Goal: Task Accomplishment & Management: Complete application form

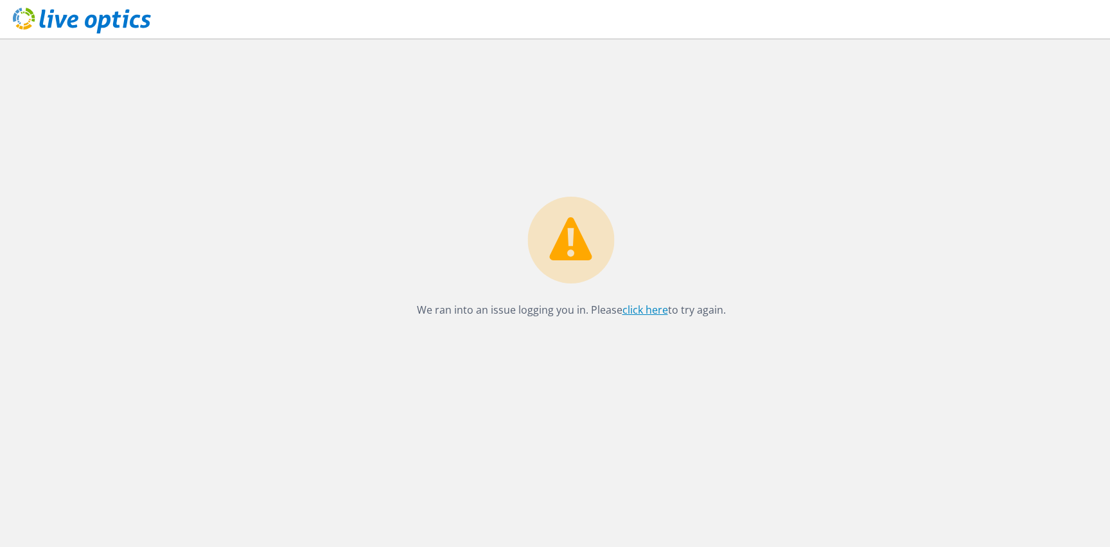
click at [642, 312] on link "click here" at bounding box center [645, 310] width 46 height 14
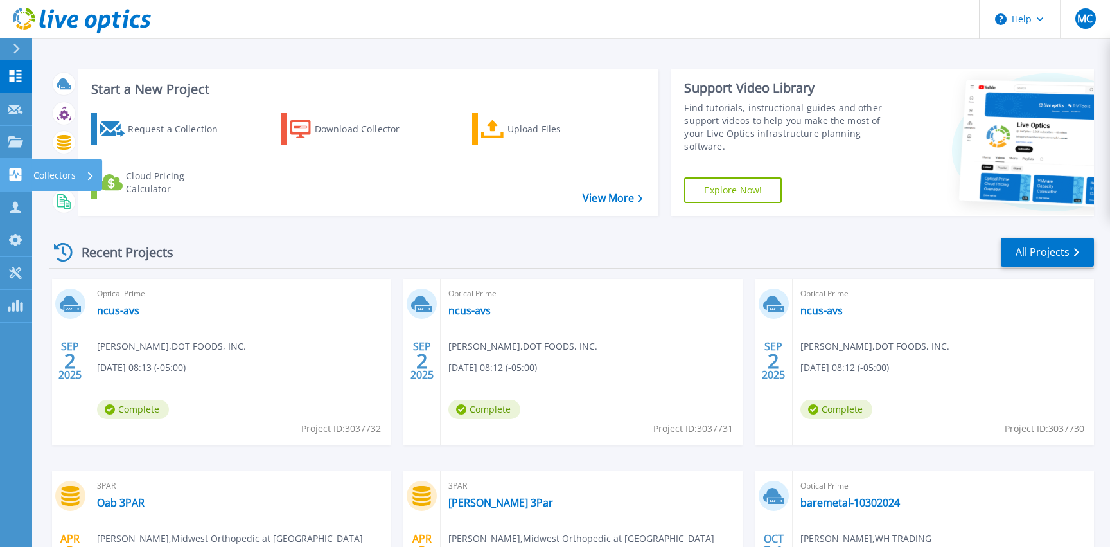
click at [63, 173] on p "Collectors" at bounding box center [54, 175] width 42 height 33
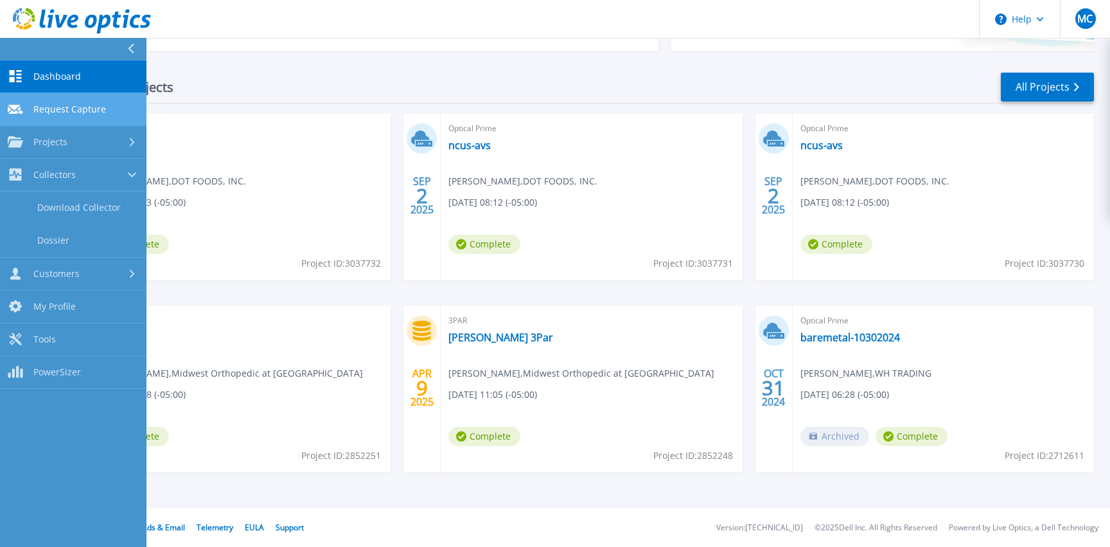
scroll to position [165, 0]
click at [94, 98] on link "Request Capture Request Capture" at bounding box center [73, 109] width 146 height 33
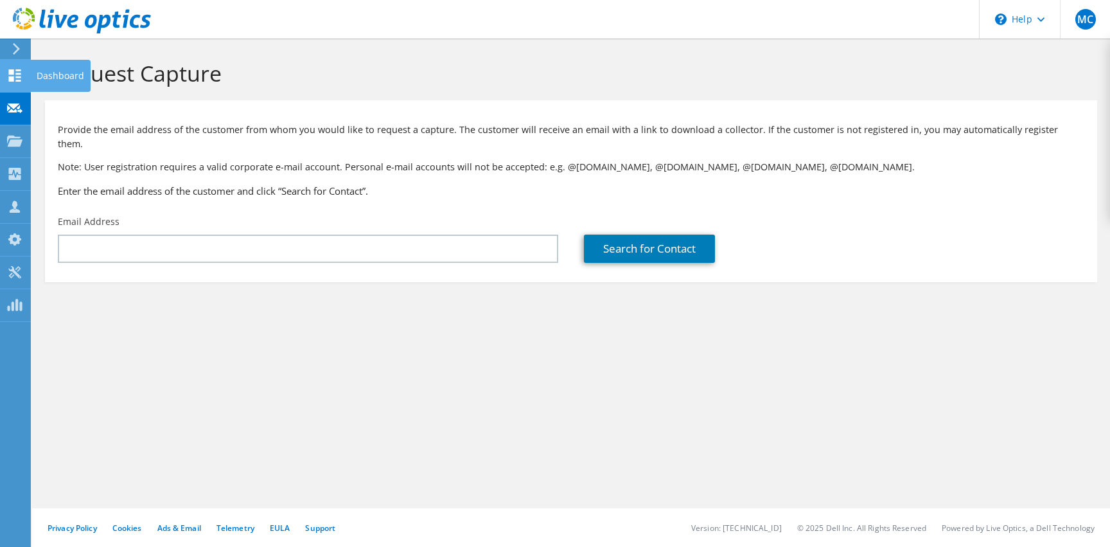
click at [9, 77] on use at bounding box center [15, 75] width 12 height 12
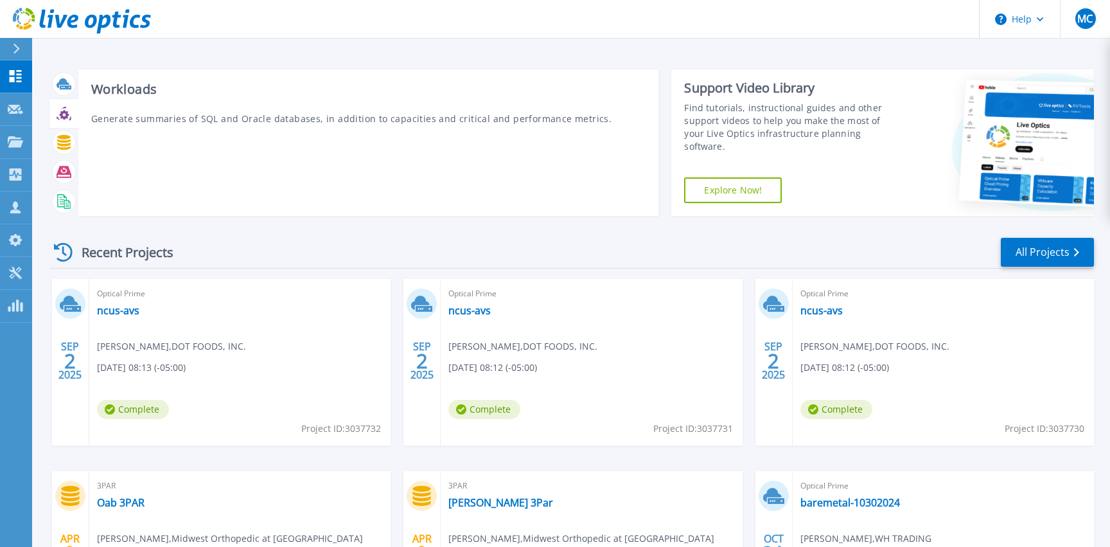
click at [66, 129] on div at bounding box center [63, 143] width 29 height 30
click at [61, 126] on div at bounding box center [63, 114] width 29 height 30
click at [55, 144] on div at bounding box center [64, 142] width 22 height 22
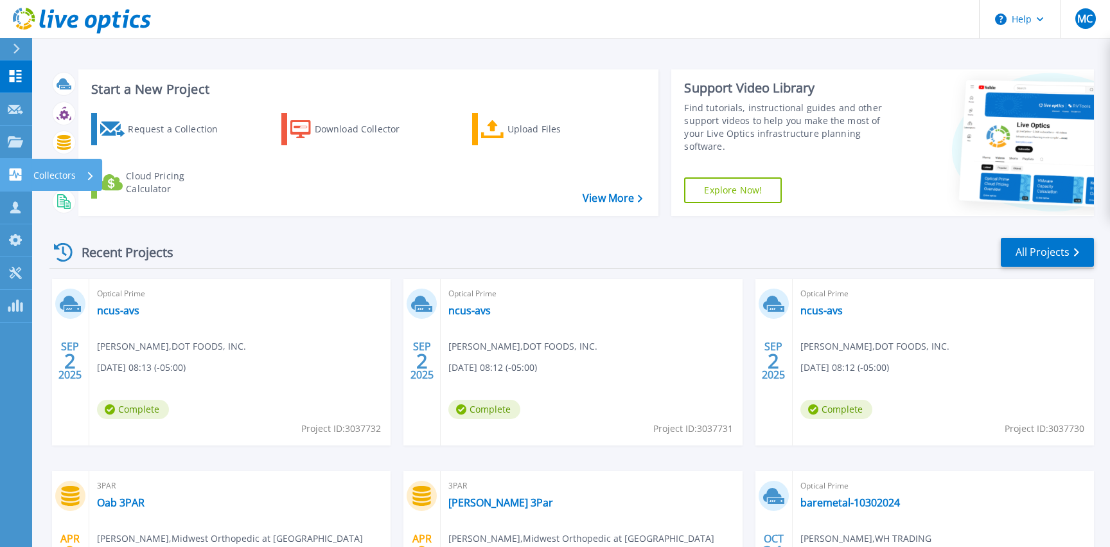
click at [13, 167] on link "Collectors Collectors" at bounding box center [16, 175] width 32 height 33
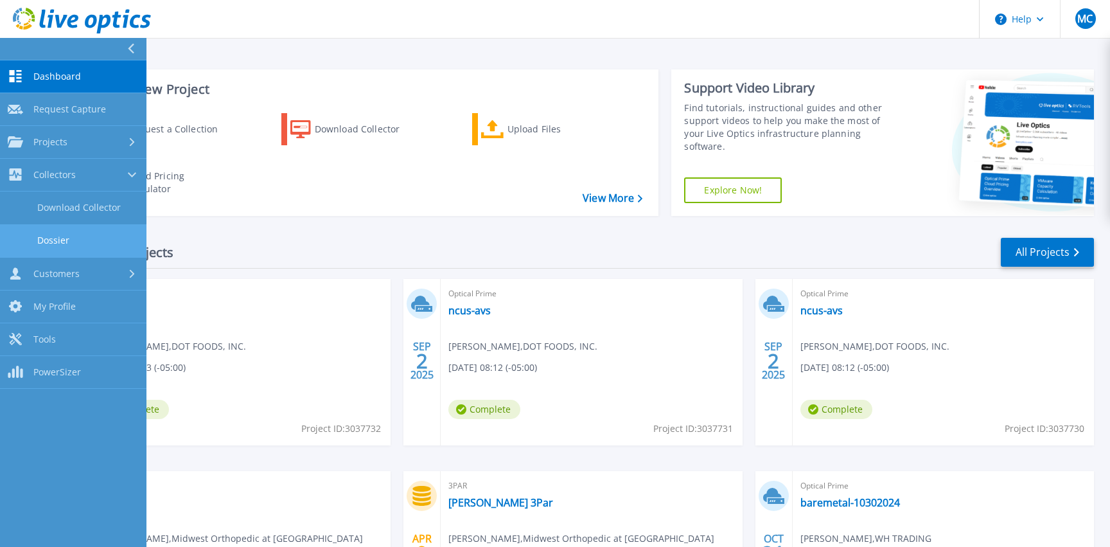
click at [46, 239] on link "Dossier" at bounding box center [73, 240] width 146 height 33
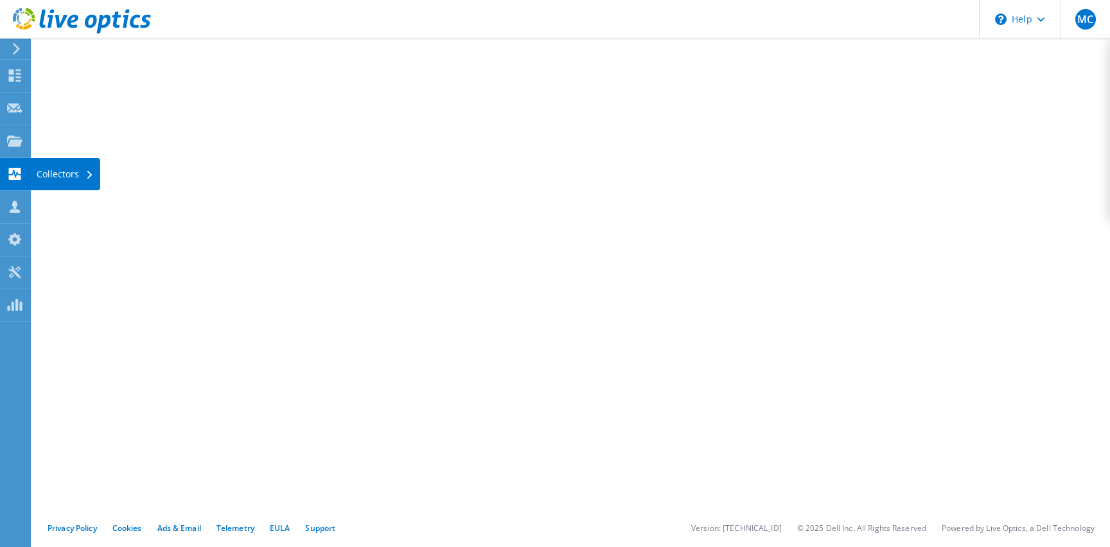
click at [58, 175] on div "Collectors" at bounding box center [65, 174] width 70 height 32
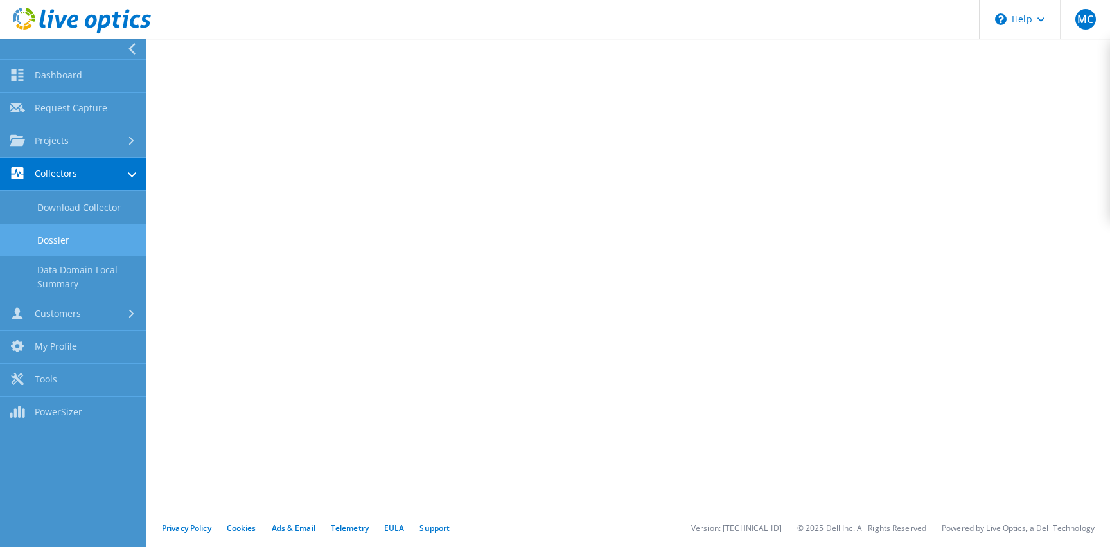
click at [58, 175] on link "Collectors" at bounding box center [73, 174] width 146 height 33
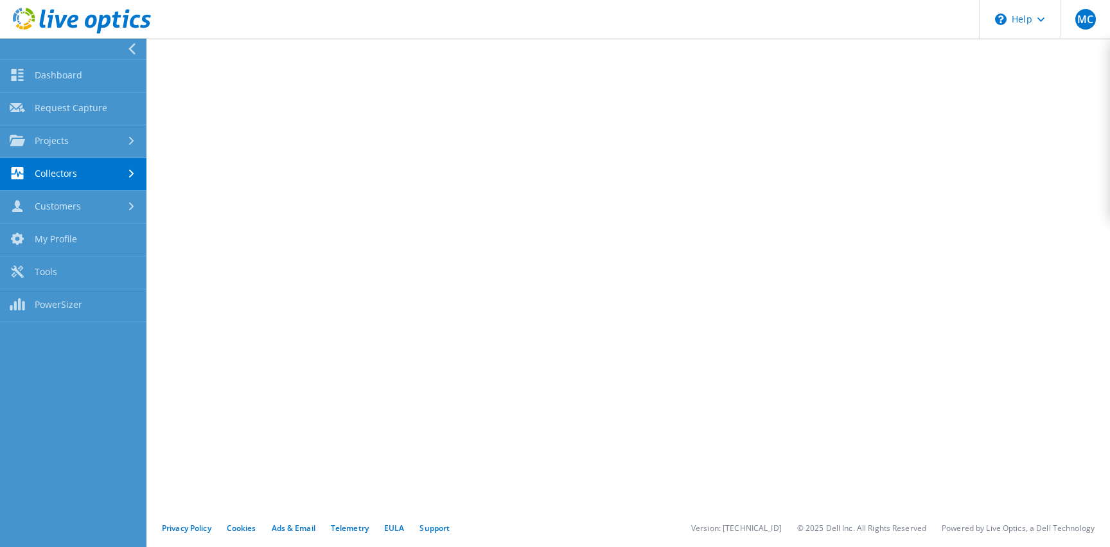
click at [58, 175] on link "Collectors" at bounding box center [73, 174] width 146 height 33
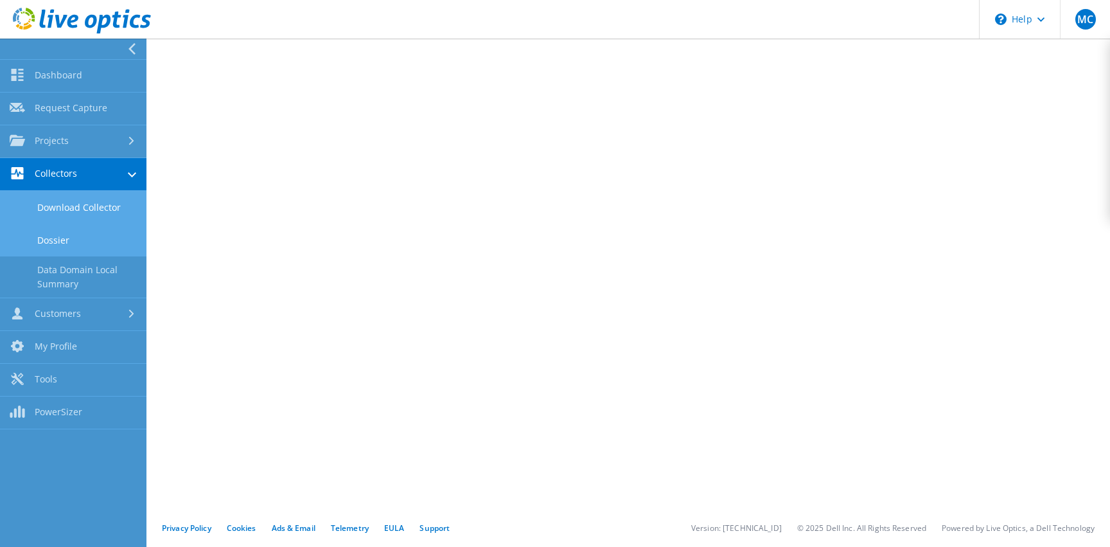
click at [71, 211] on link "Download Collector" at bounding box center [73, 207] width 146 height 33
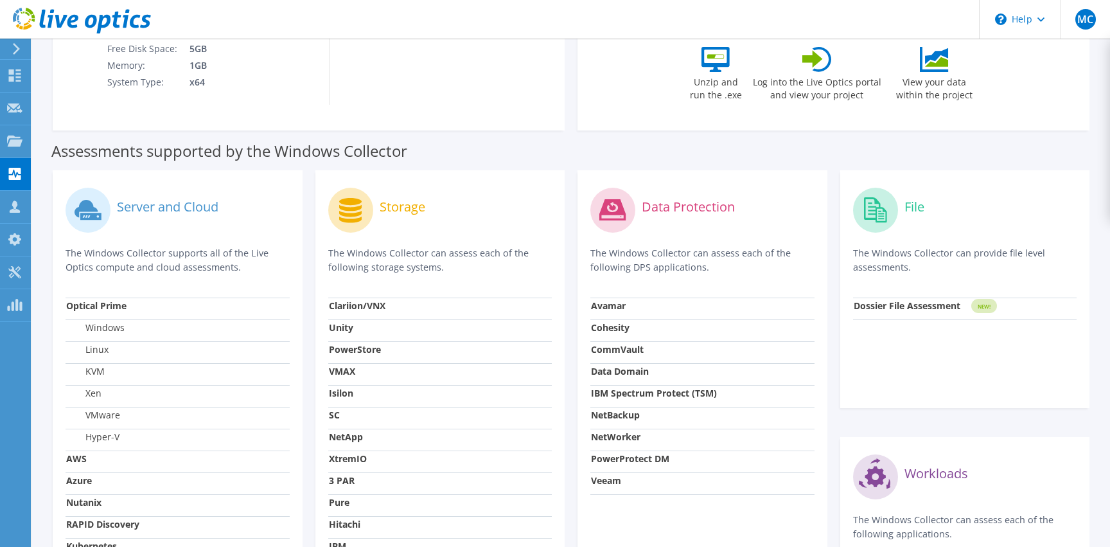
scroll to position [329, 0]
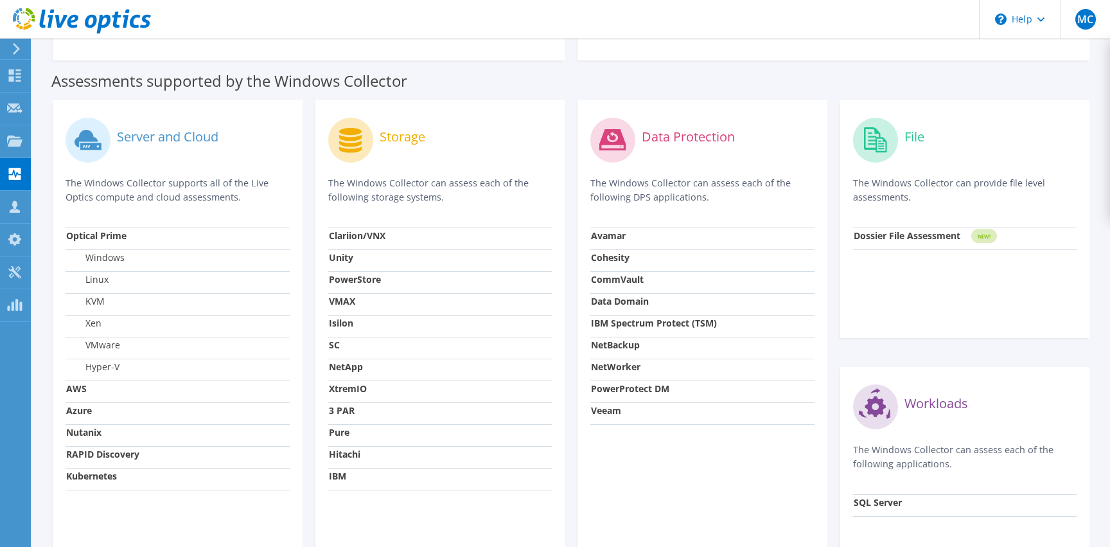
click at [331, 417] on td "3 PAR" at bounding box center [440, 413] width 224 height 22
click at [331, 408] on strong "3 PAR" at bounding box center [342, 410] width 26 height 12
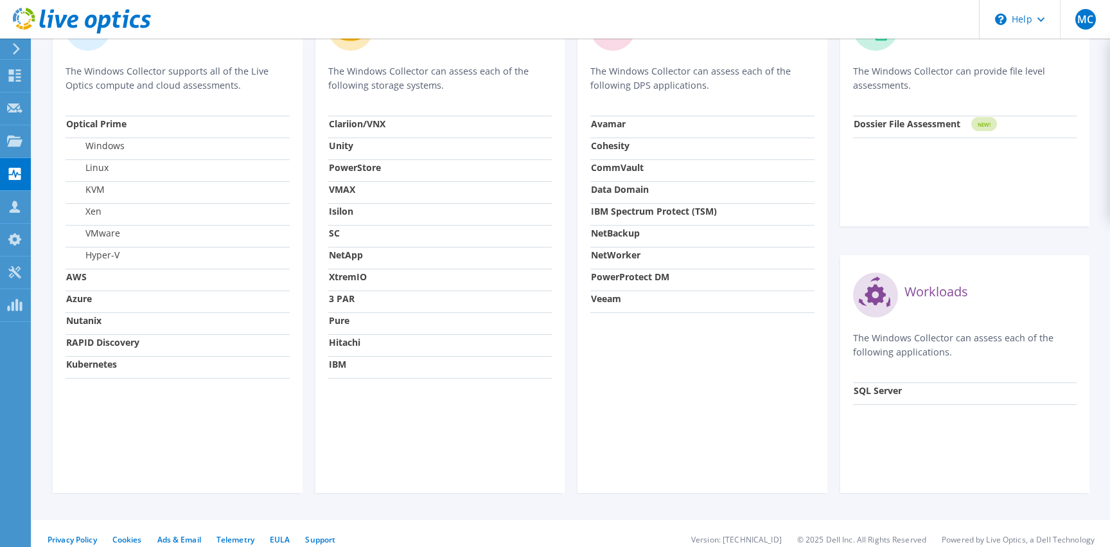
scroll to position [42, 0]
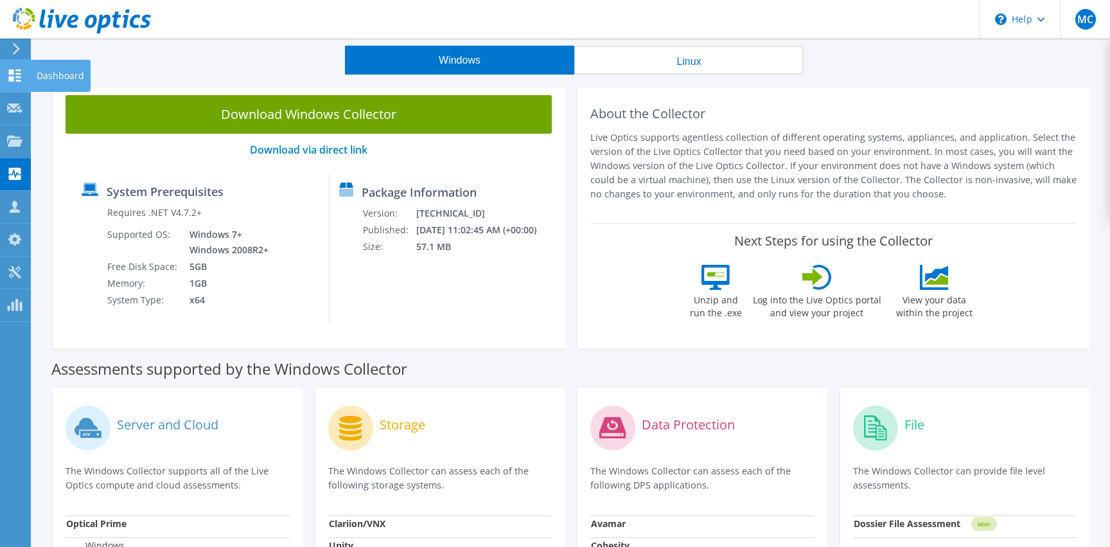
click at [7, 76] on icon at bounding box center [14, 75] width 15 height 12
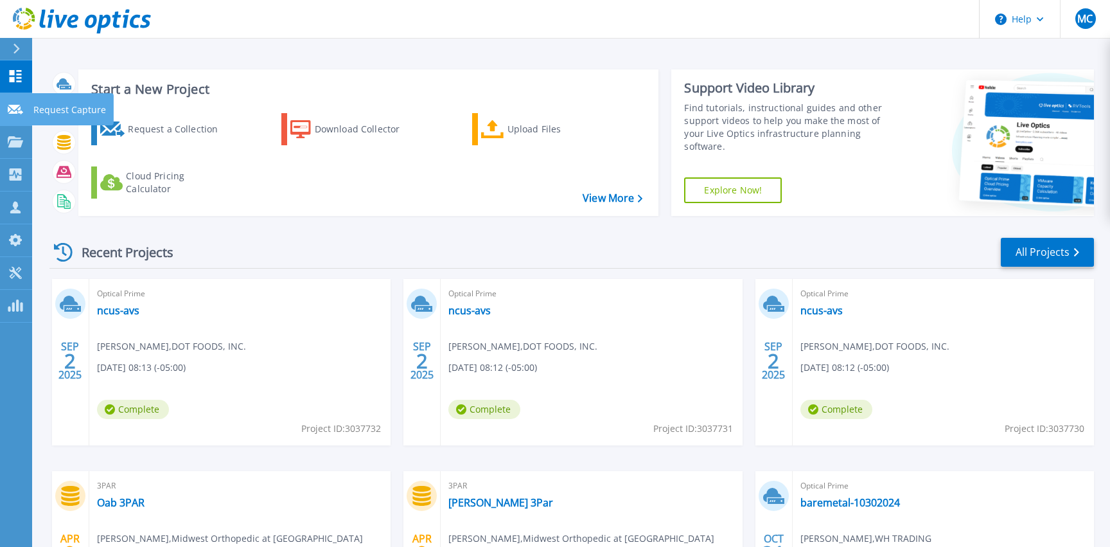
click at [24, 111] on link "Request Capture Request Capture" at bounding box center [16, 109] width 32 height 33
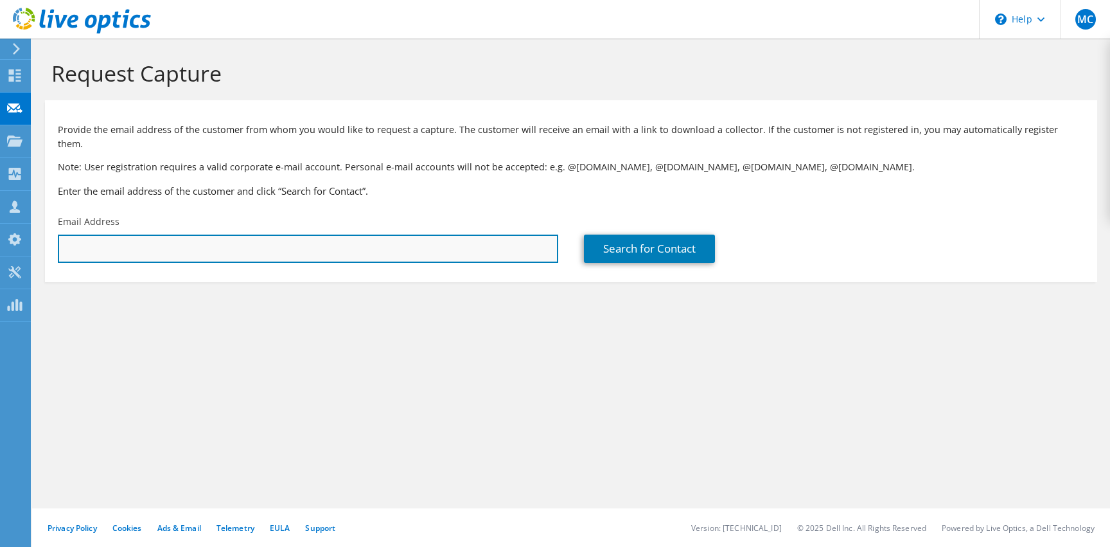
click at [263, 234] on input "text" at bounding box center [308, 248] width 500 height 28
paste input "imoriarty@altomtransport.com"
type input "imoriarty@altomtransport.com"
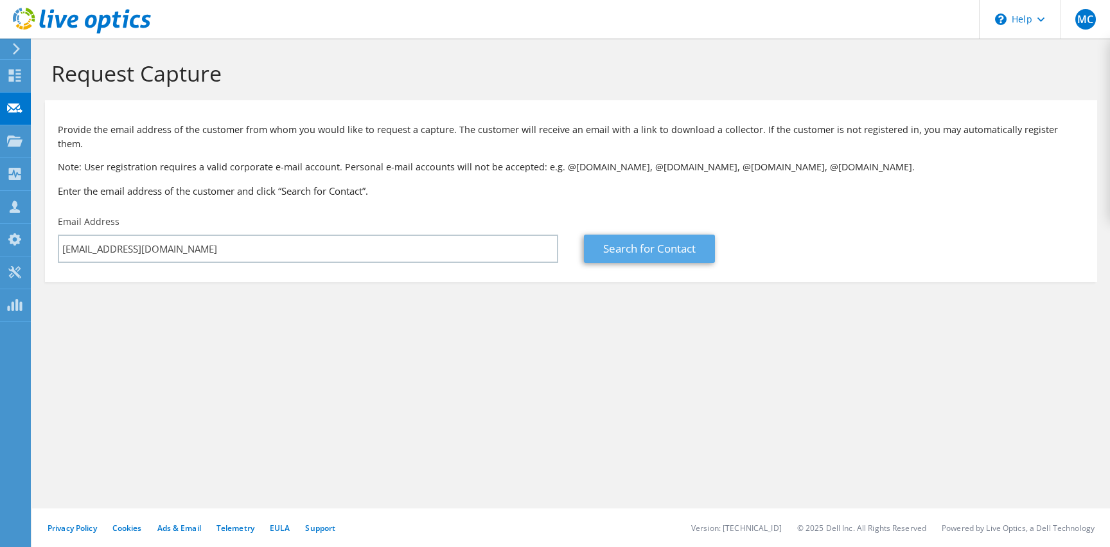
click at [640, 234] on link "Search for Contact" at bounding box center [649, 248] width 131 height 28
type input "Altom Transport, Inc."
type input "IAN"
type input "MORIARTY"
type input "United States"
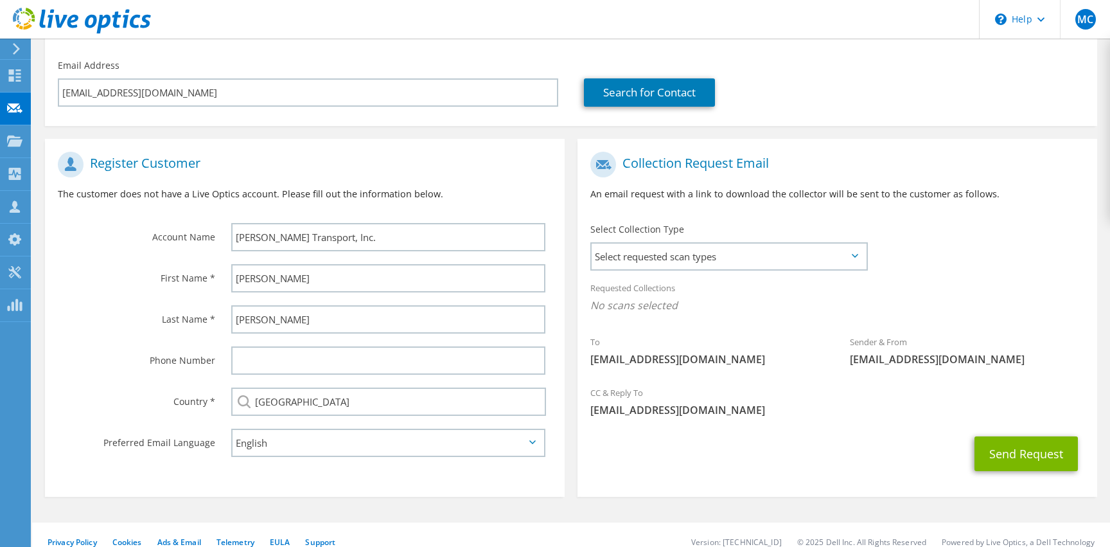
scroll to position [155, 0]
click at [698, 245] on span "Select requested scan types" at bounding box center [729, 257] width 275 height 26
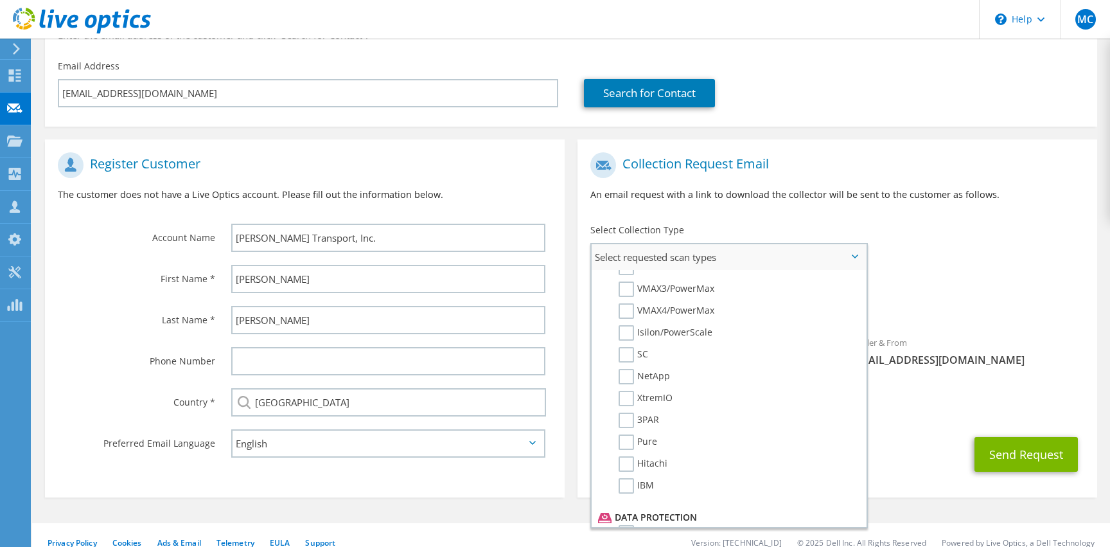
scroll to position [333, 0]
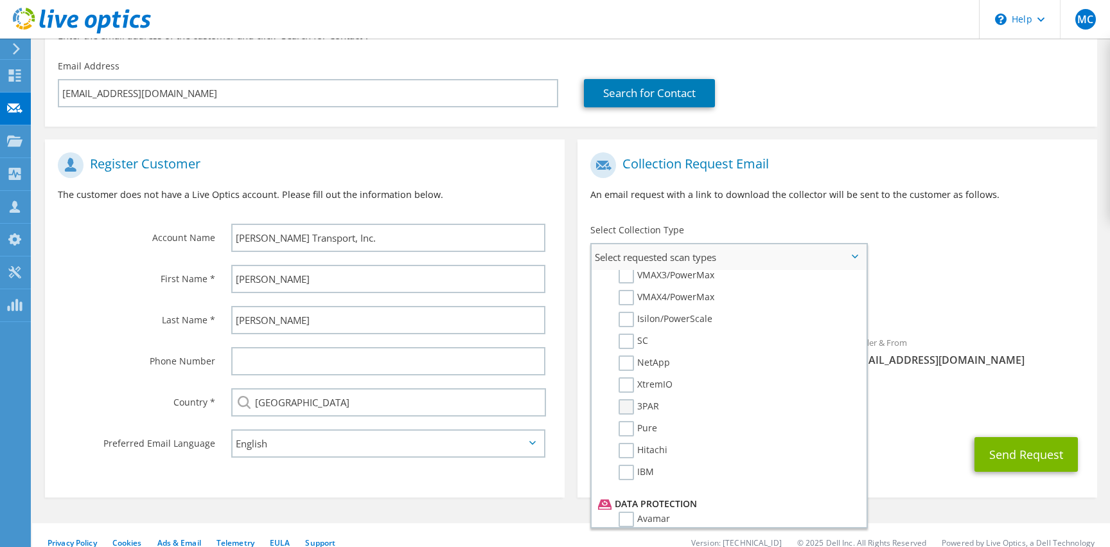
click at [625, 399] on label "3PAR" at bounding box center [639, 406] width 40 height 15
click at [0, 0] on input "3PAR" at bounding box center [0, 0] width 0 height 0
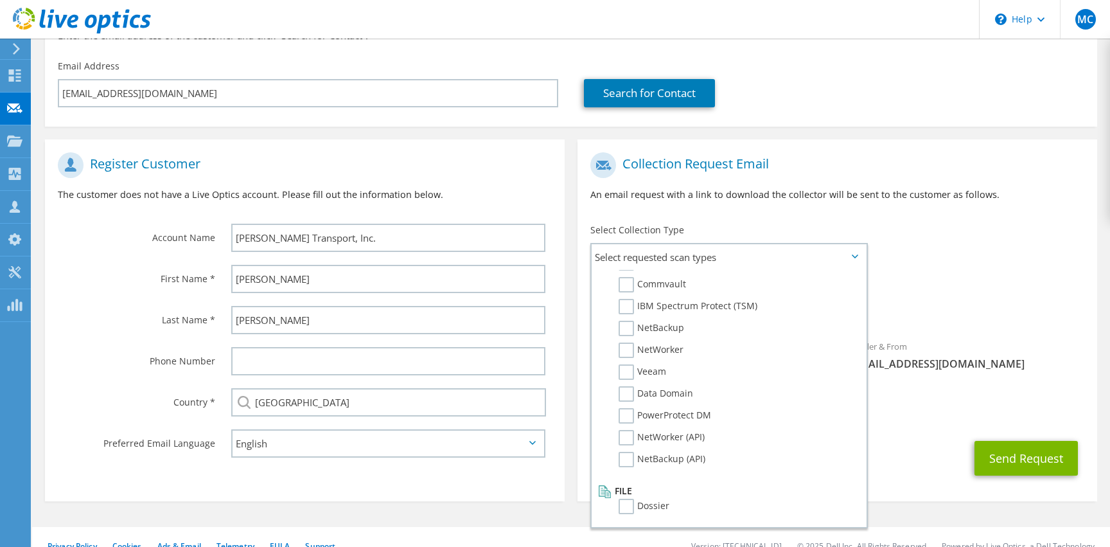
scroll to position [611, 0]
click at [979, 299] on span "3PAR" at bounding box center [837, 309] width 494 height 21
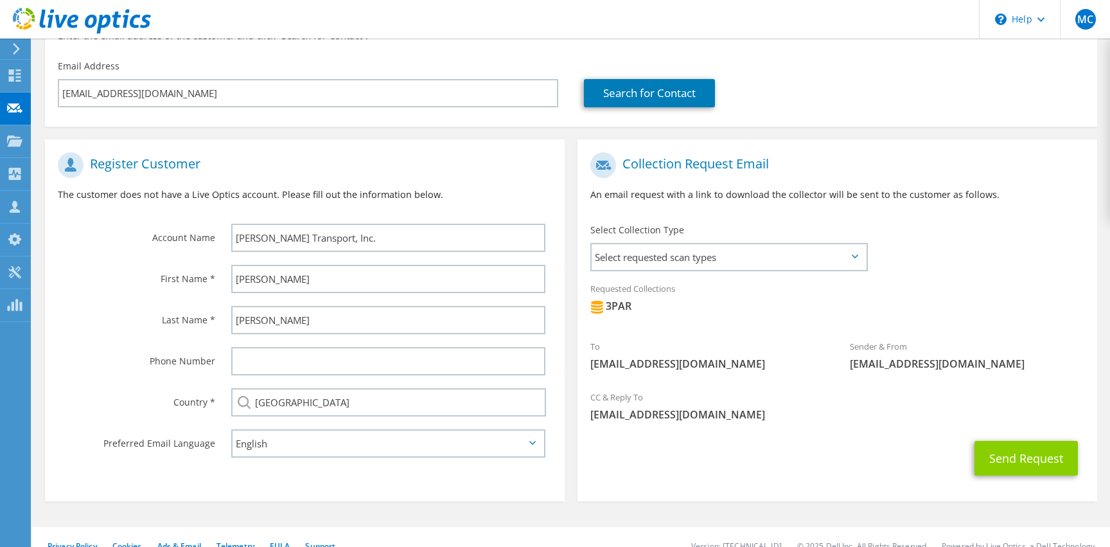
click at [1001, 441] on button "Send Request" at bounding box center [1025, 458] width 103 height 35
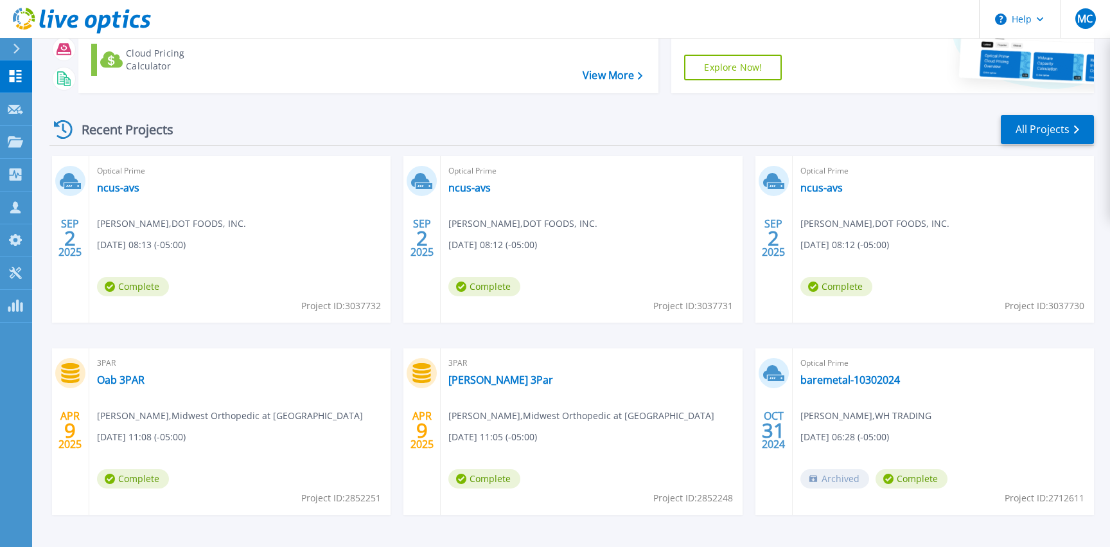
scroll to position [152, 0]
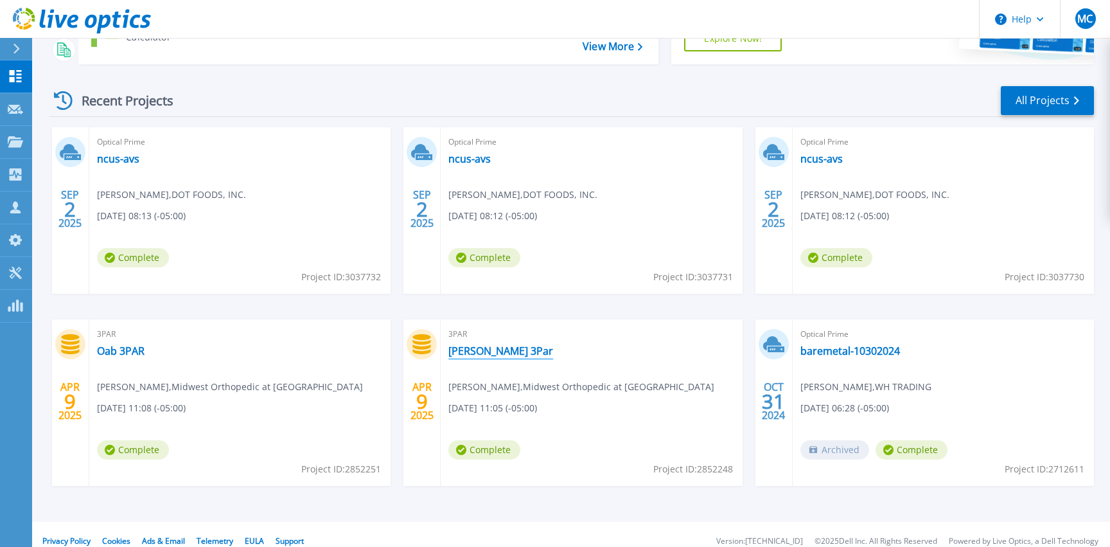
click at [485, 353] on link "[PERSON_NAME] 3Par" at bounding box center [500, 350] width 105 height 13
